Goal: Book appointment/travel/reservation

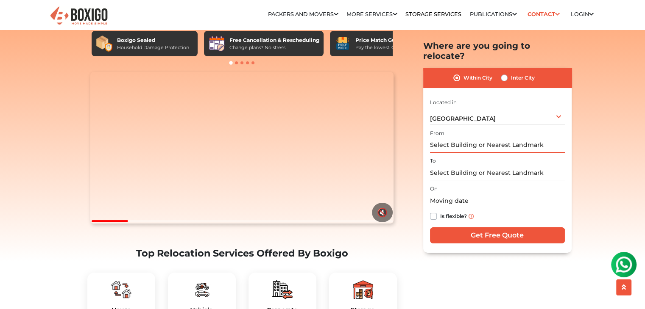
click at [473, 138] on input "text" at bounding box center [497, 145] width 135 height 15
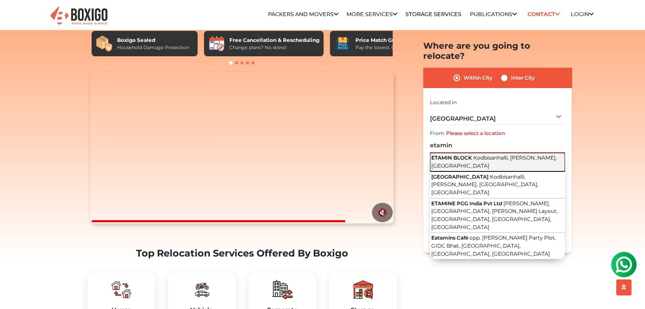
click at [478, 155] on span "Kodbisanhalli, [PERSON_NAME], [GEOGRAPHIC_DATA]" at bounding box center [493, 162] width 125 height 14
type input "ETAMIN BLOCK, Kodbisanhalli, Bellandur Amanikere, [GEOGRAPHIC_DATA]"
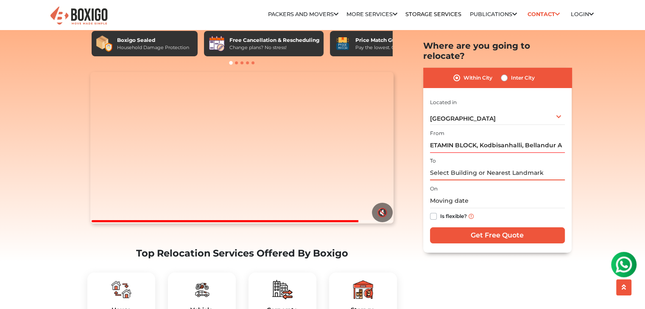
click at [477, 166] on input "text" at bounding box center [497, 173] width 135 height 15
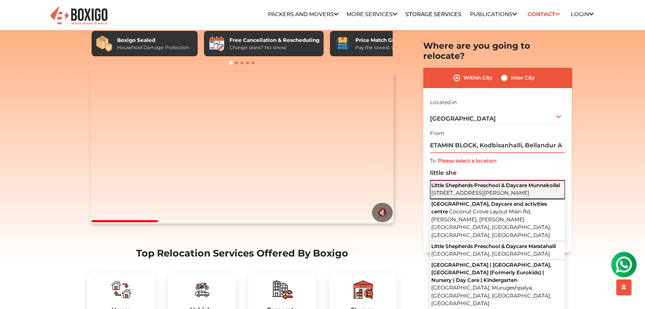
click at [482, 190] on span "[STREET_ADDRESS][PERSON_NAME]" at bounding box center [480, 193] width 98 height 6
type input "Little Shepherds Preschool & Daycare Munnekollal, [STREET_ADDRESS][PERSON_NAME]"
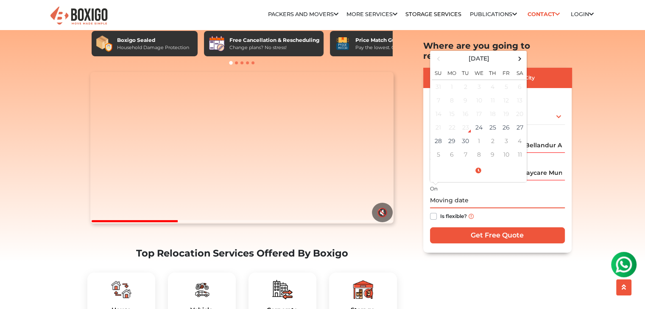
click at [455, 195] on input "text" at bounding box center [497, 201] width 135 height 15
click at [477, 121] on td "24" at bounding box center [479, 128] width 14 height 14
type input "[DATE] 9:34 AM"
click at [493, 194] on input "[DATE] 9:34 AM" at bounding box center [497, 201] width 135 height 15
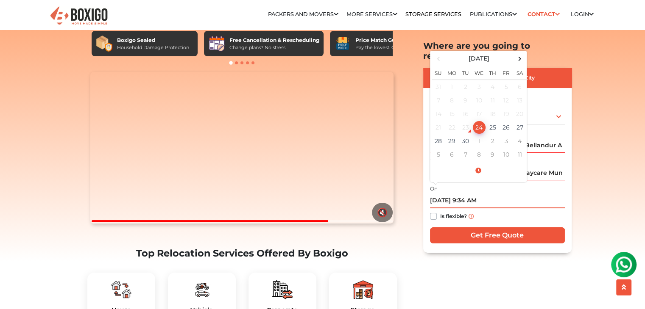
click at [465, 121] on div "23" at bounding box center [465, 127] width 13 height 13
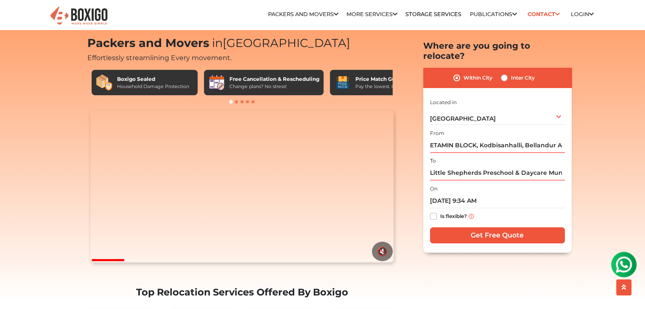
scroll to position [15, 0]
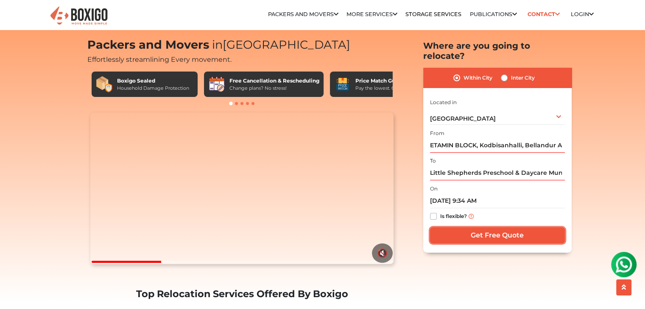
click at [466, 228] on input "Get Free Quote" at bounding box center [497, 236] width 135 height 16
